Goal: Ask a question

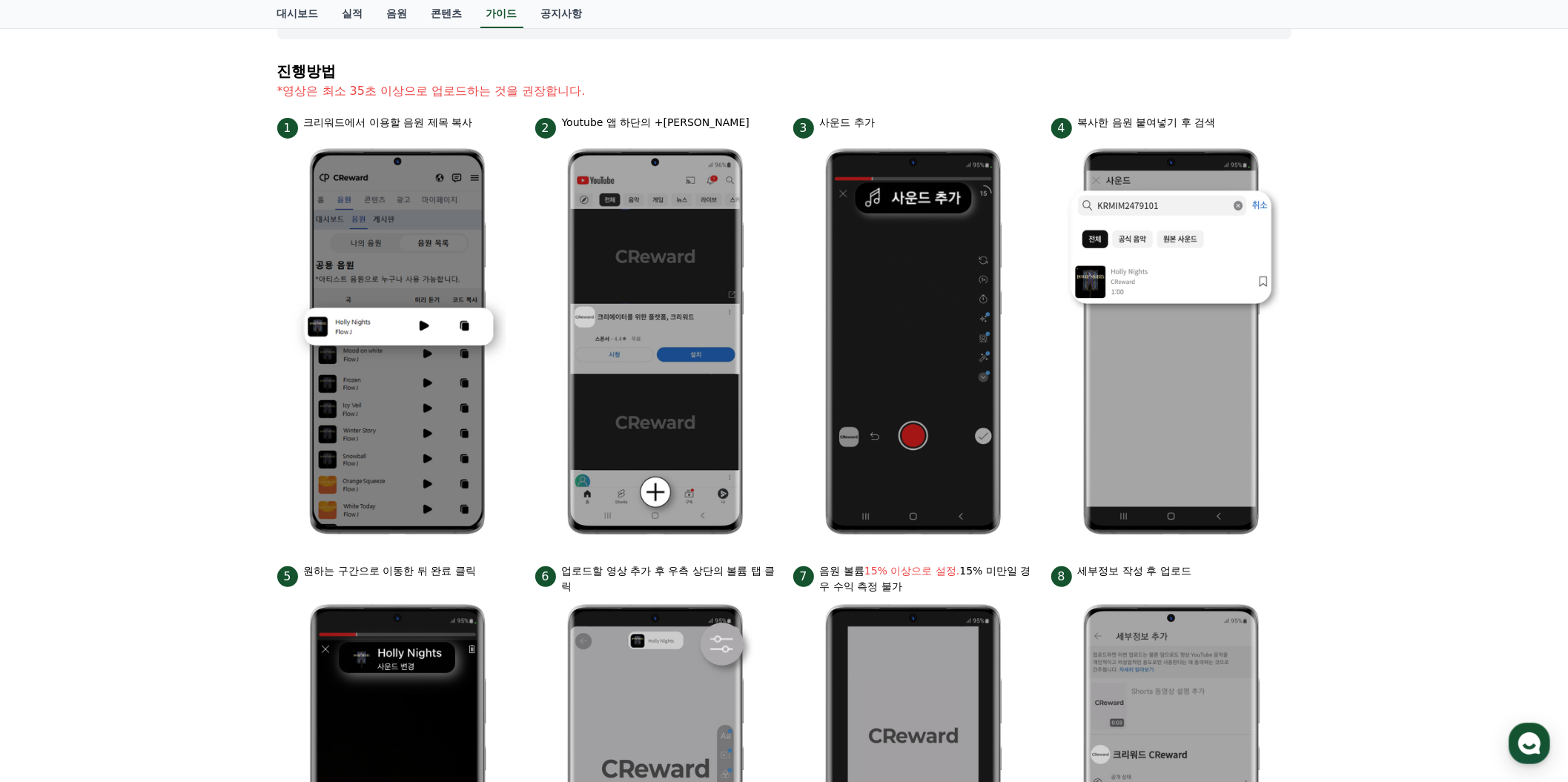
scroll to position [160, 0]
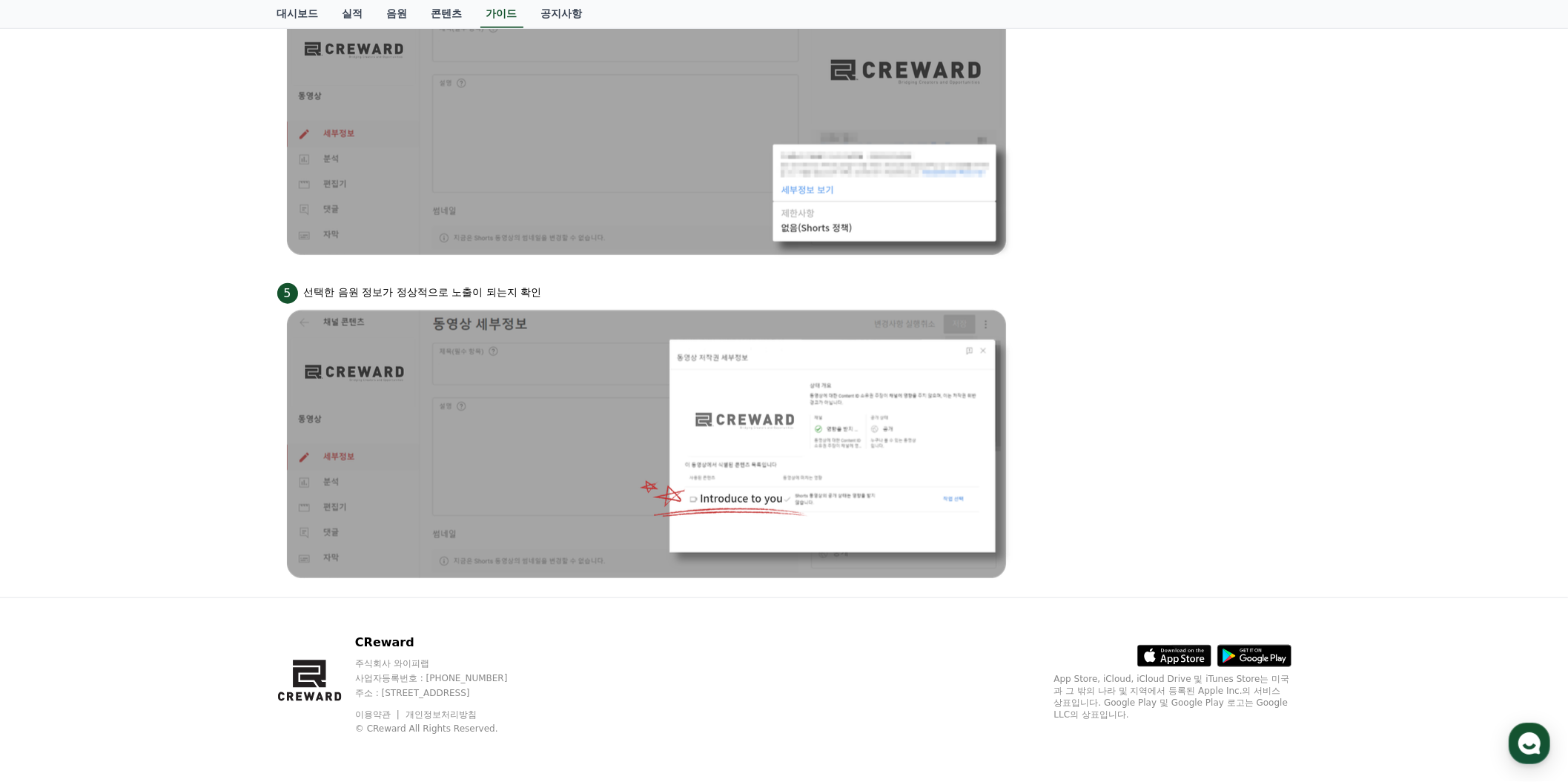
scroll to position [1609, 0]
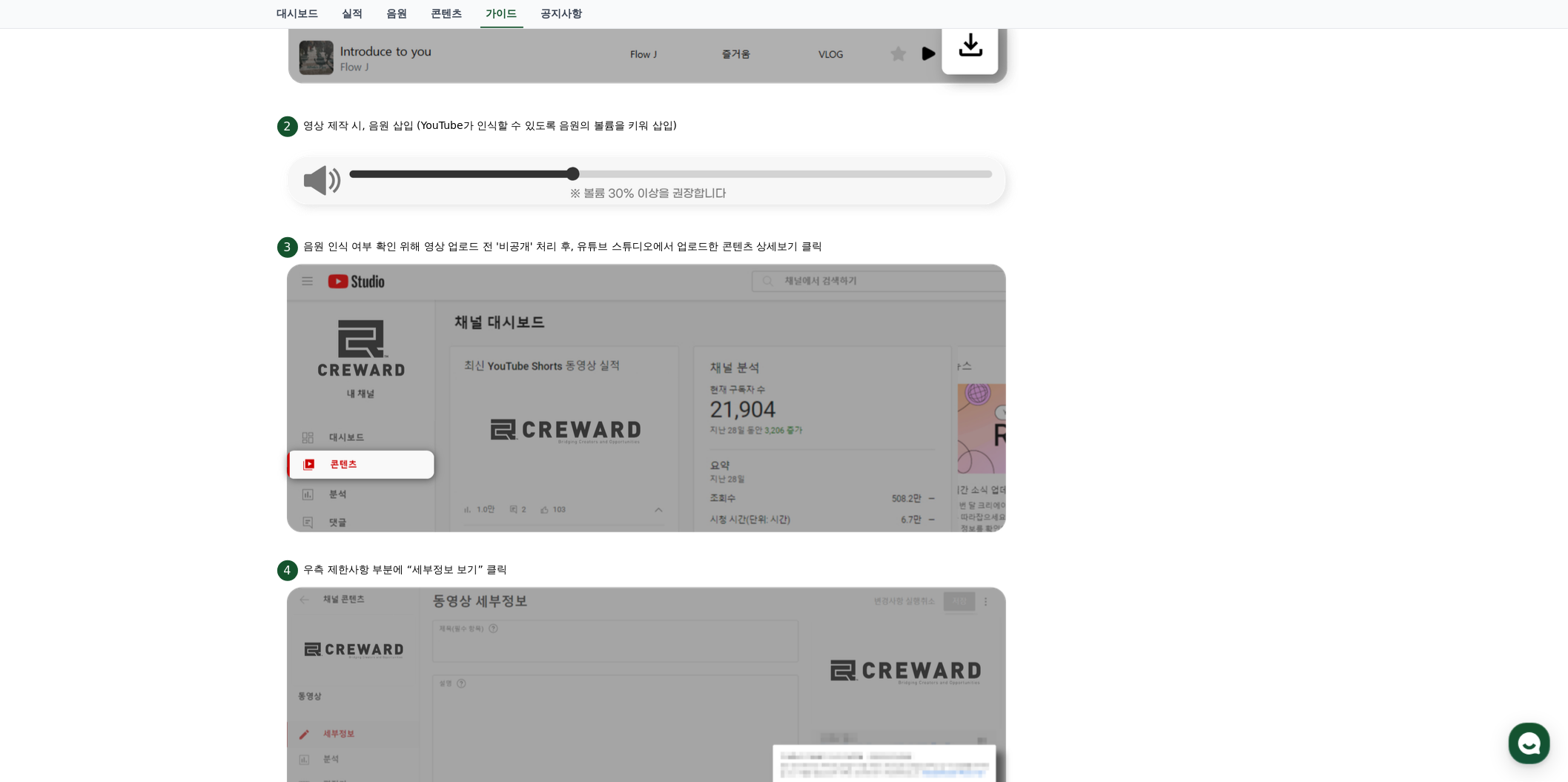
scroll to position [621, 0]
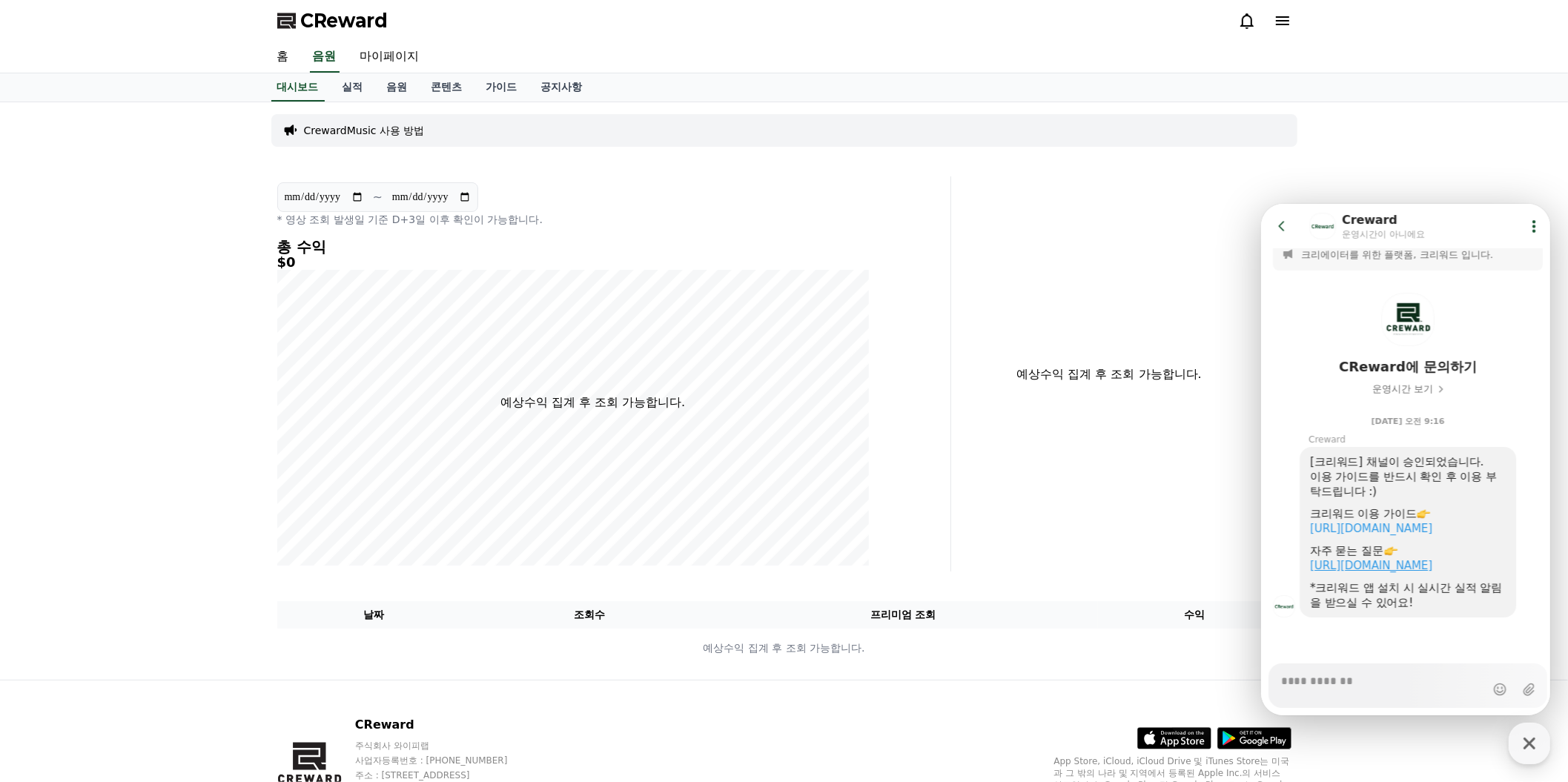
click at [1362, 558] on link "https://creward.net/music/notice/faq" at bounding box center [1370, 565] width 122 height 13
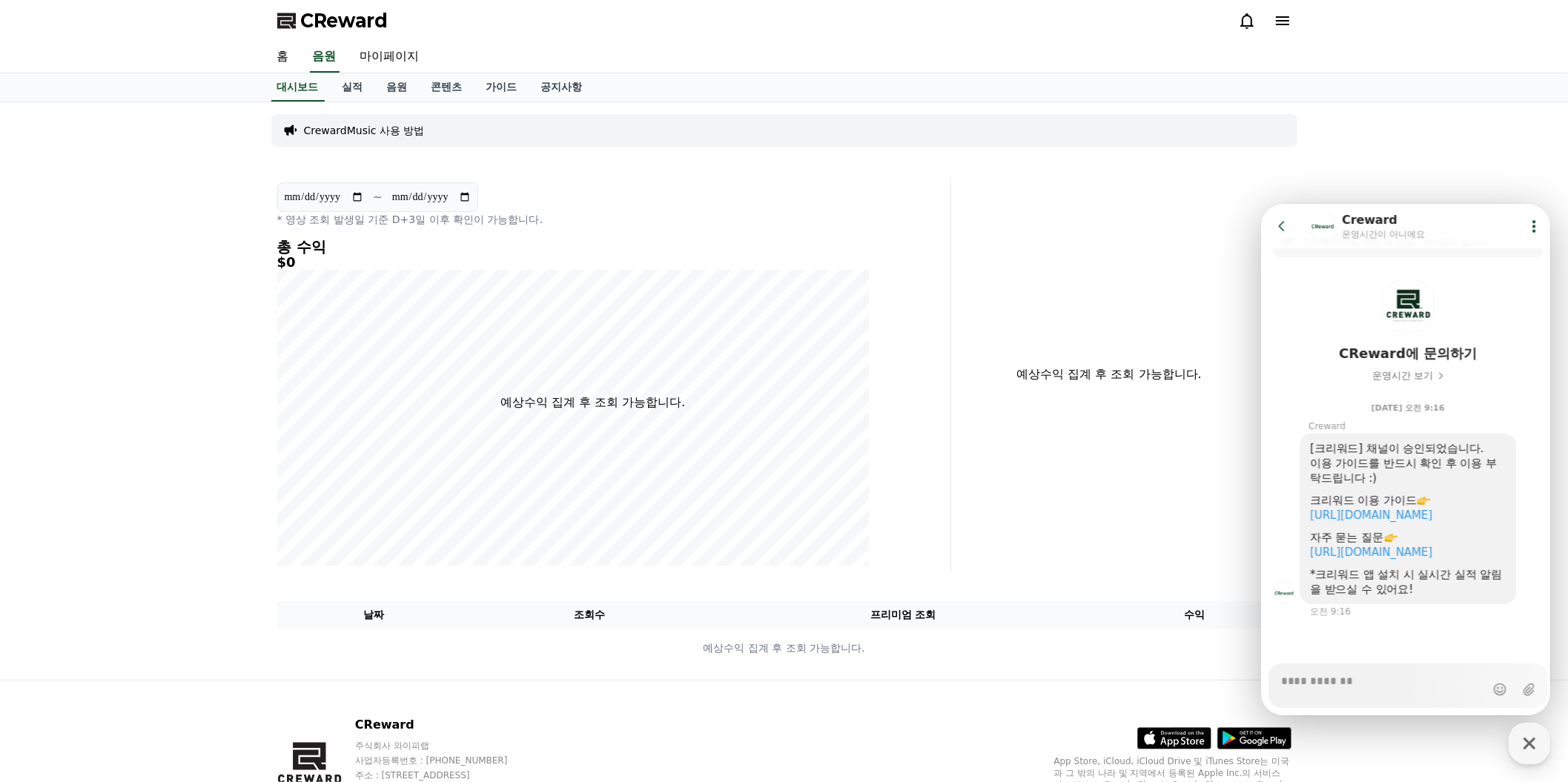
scroll to position [432, 0]
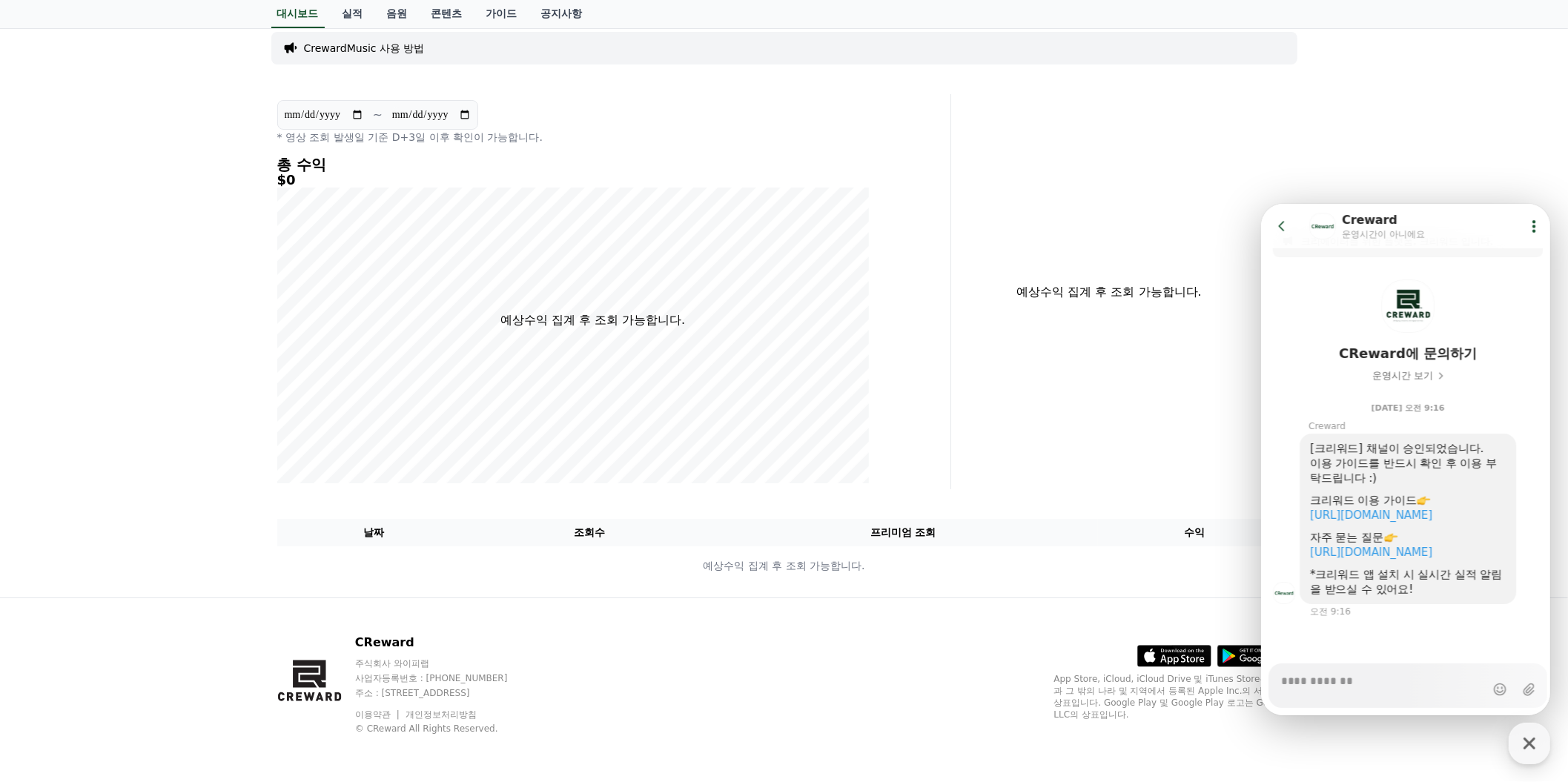
click at [1054, 673] on p "App Store, iCloud, iCloud Drive 및 iTunes Store는 미국과 그 밖의 나라 및 지역에서 등록된 Apple In…" at bounding box center [1172, 697] width 238 height 47
type textarea "*"
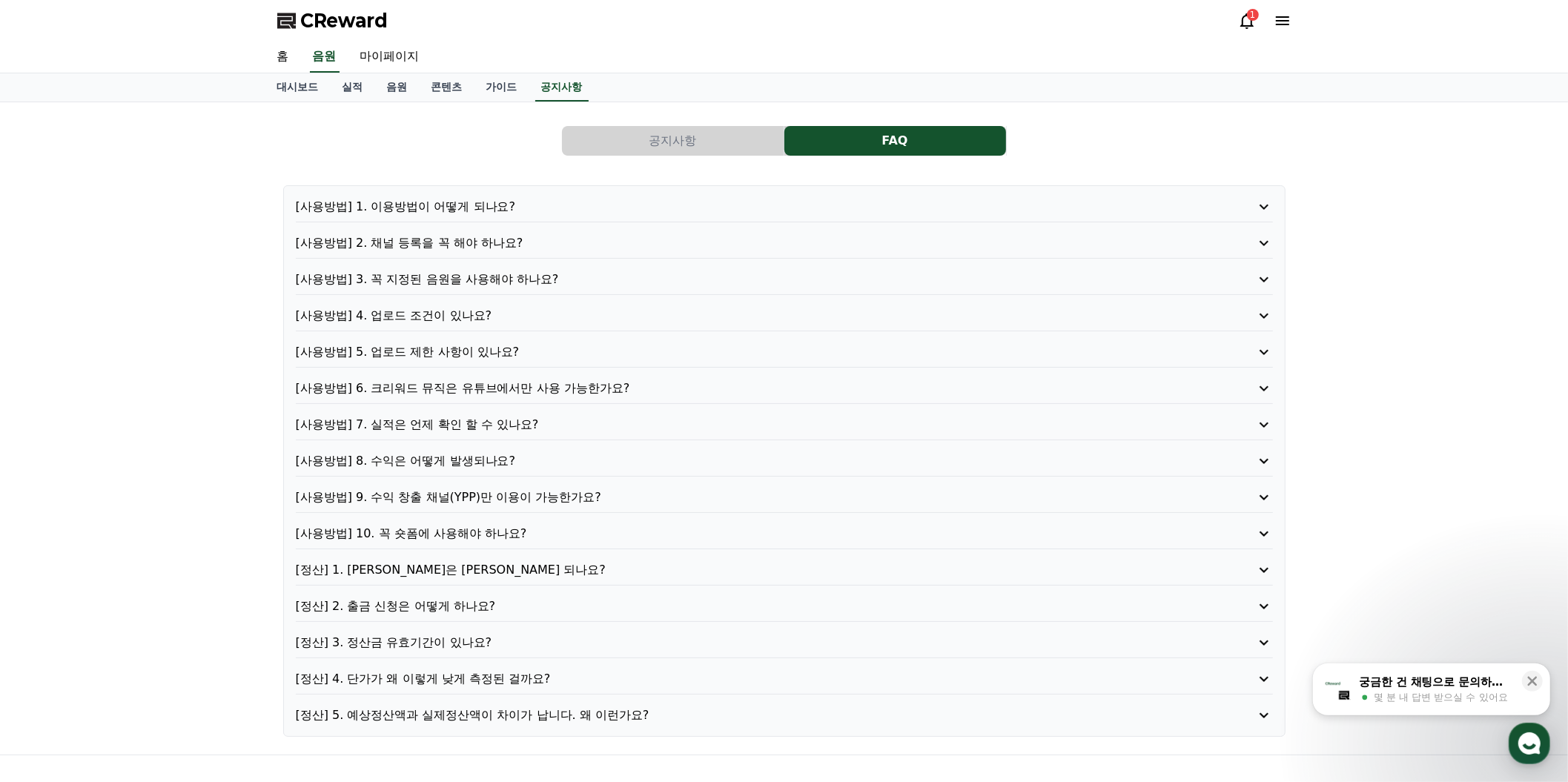
click at [1247, 21] on div "1" at bounding box center [1253, 15] width 12 height 12
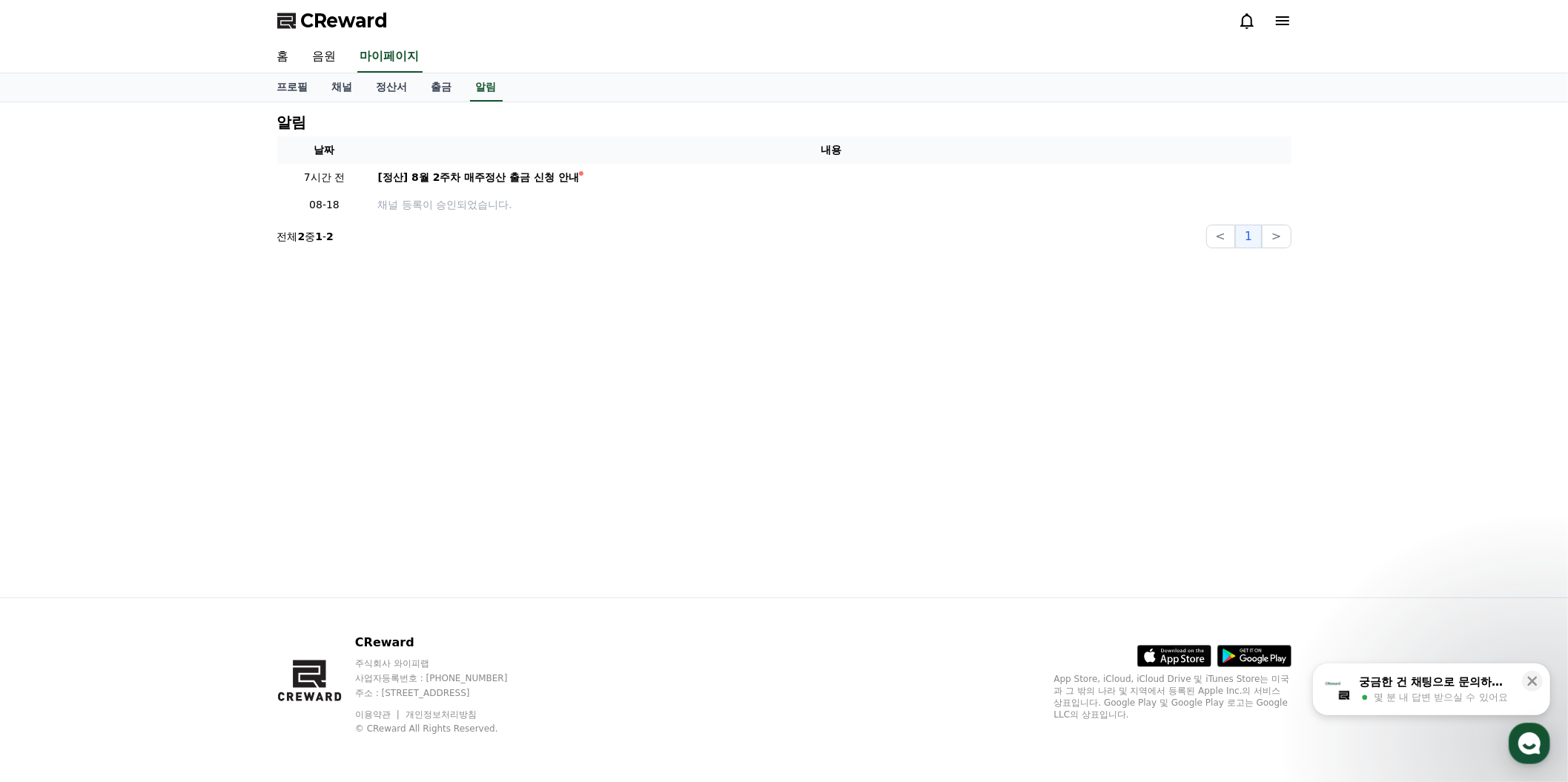
click at [1276, 25] on icon at bounding box center [1282, 21] width 13 height 9
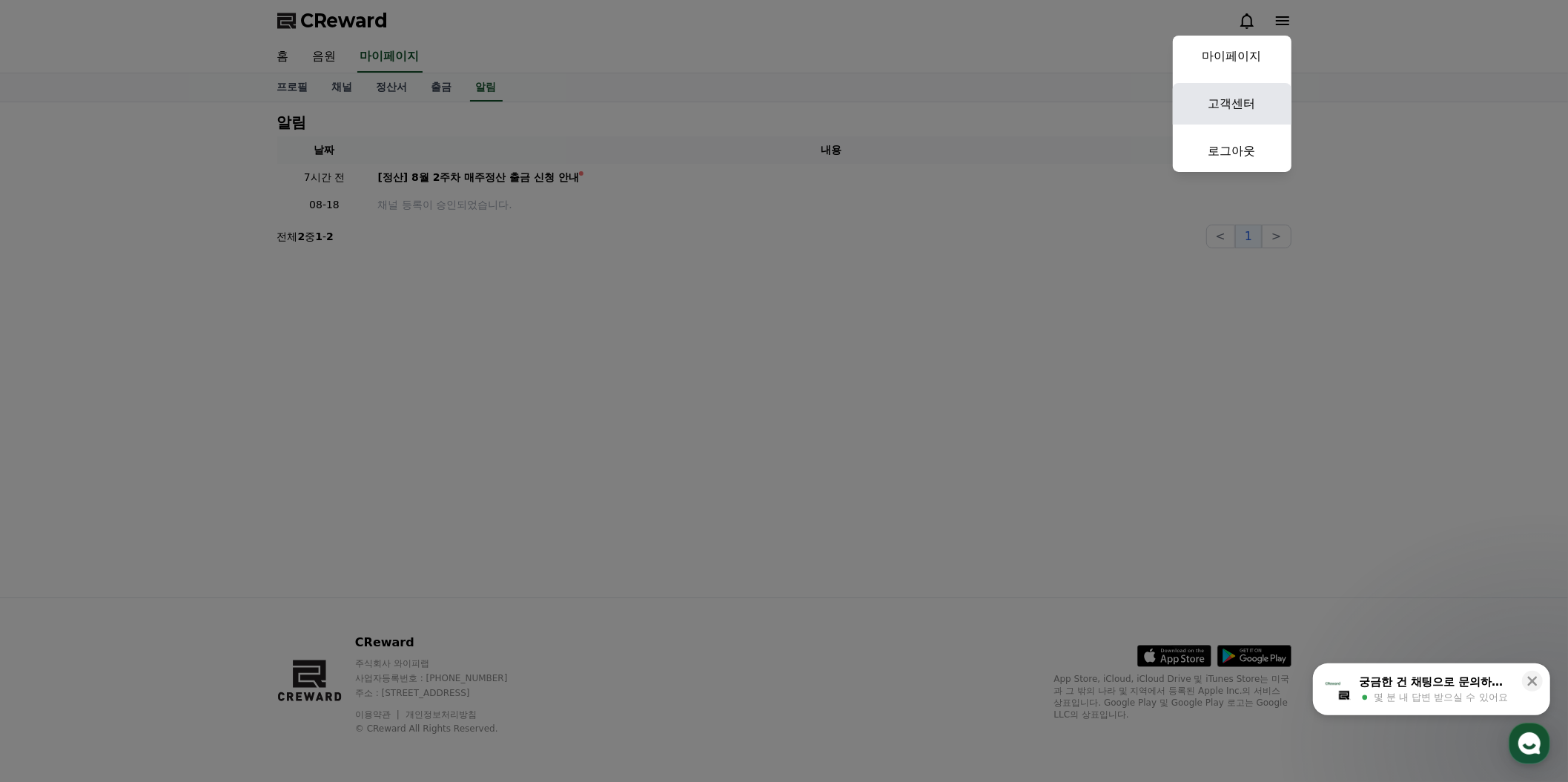
click at [1230, 124] on link "고객센터" at bounding box center [1231, 103] width 118 height 41
